Goal: Transaction & Acquisition: Purchase product/service

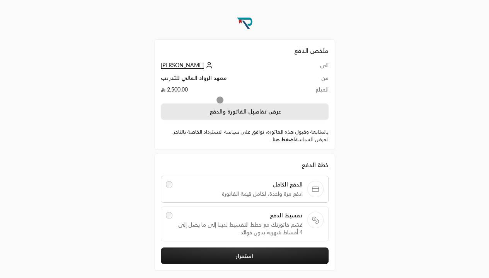
click at [244, 111] on button "عرض تفاصيل الفاتورة والدفع" at bounding box center [245, 112] width 168 height 16
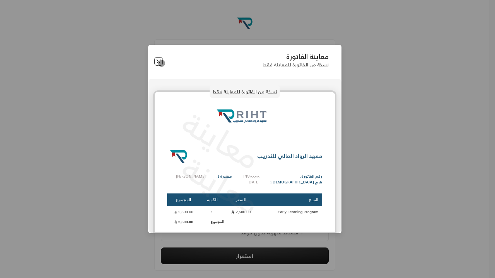
click at [158, 61] on button "Close" at bounding box center [158, 61] width 9 height 9
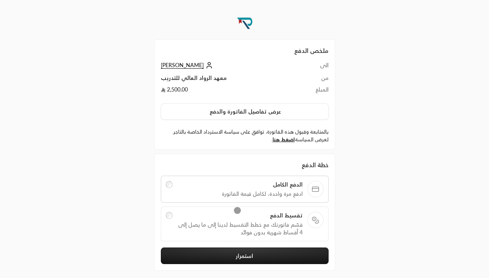
click at [244, 223] on span "قسّم فاتورتك مع خطط التقسيط لدينا إلى ما يصل إلى 4 أقساط شهرية بدون فوائد" at bounding box center [240, 228] width 126 height 15
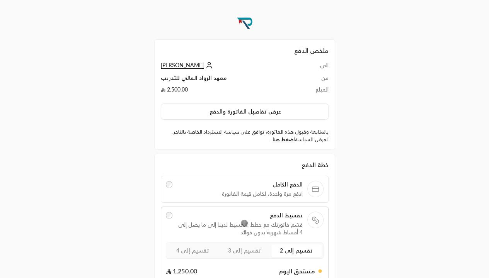
click at [244, 250] on span "تقسيم إلى 3" at bounding box center [244, 250] width 33 height 7
click at [192, 250] on span "تقسيم إلى 4" at bounding box center [192, 250] width 33 height 7
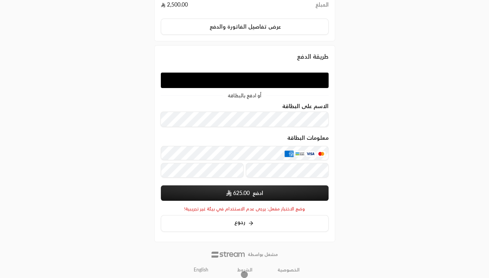
scroll to position [100, 0]
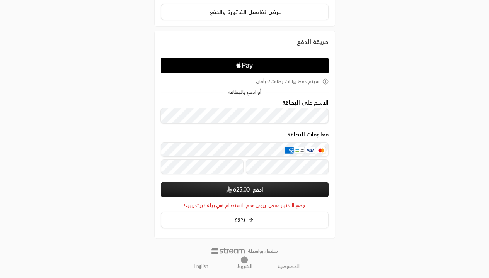
click at [244, 65] on icon "Apple Pay" at bounding box center [243, 65] width 3 height 5
click at [254, 68] on icon "Apple Logo" at bounding box center [244, 66] width 79 height 14
click at [241, 63] on icon "Apple Logo" at bounding box center [244, 66] width 79 height 14
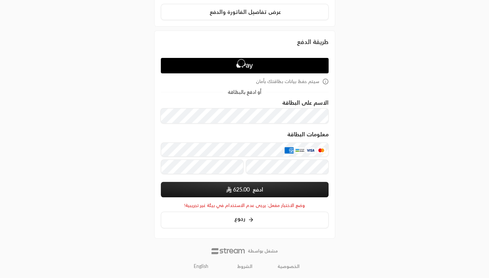
click at [241, 63] on icon "Apple Logo" at bounding box center [244, 66] width 79 height 14
click at [249, 62] on icon "Apple Logo" at bounding box center [244, 66] width 79 height 14
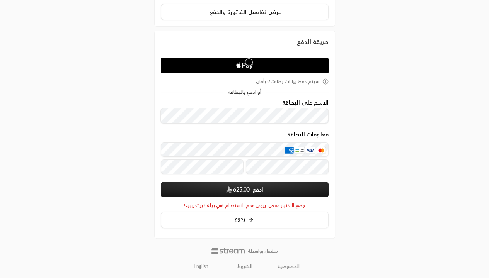
click at [249, 62] on icon "Apple Logo" at bounding box center [244, 66] width 79 height 14
